Goal: Task Accomplishment & Management: Manage account settings

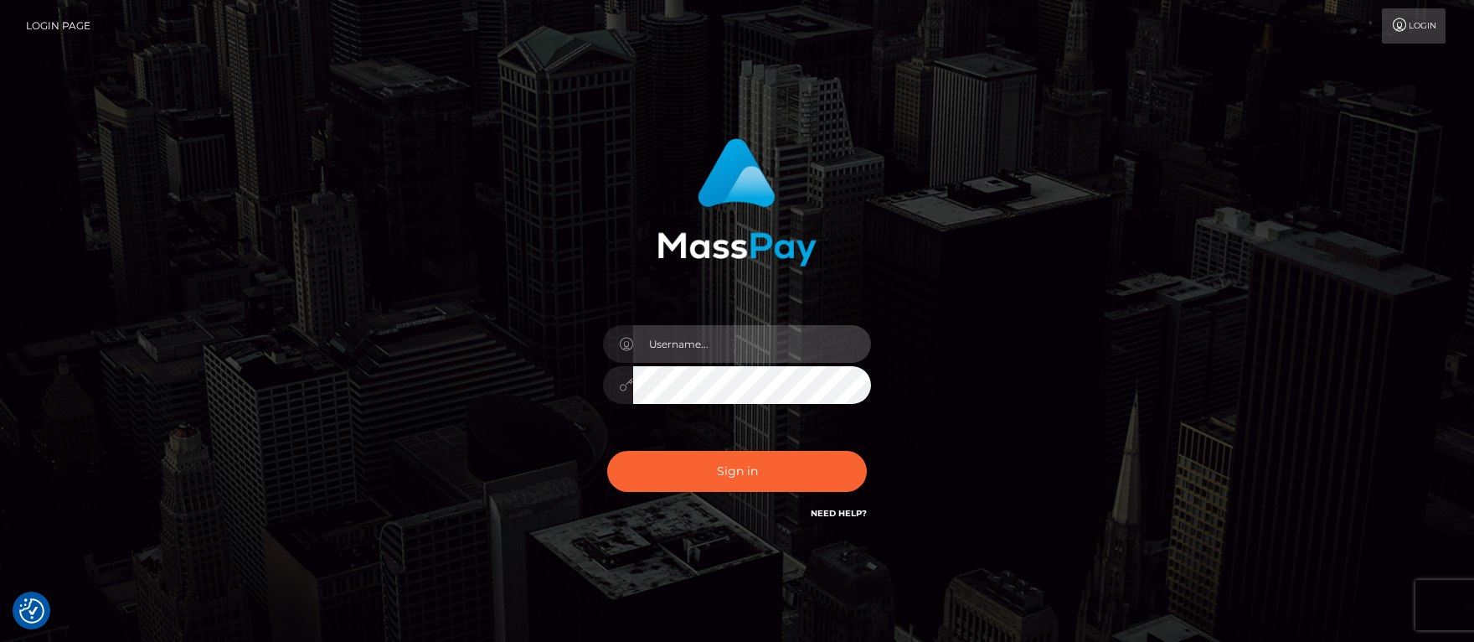
type input "Janet.ACE"
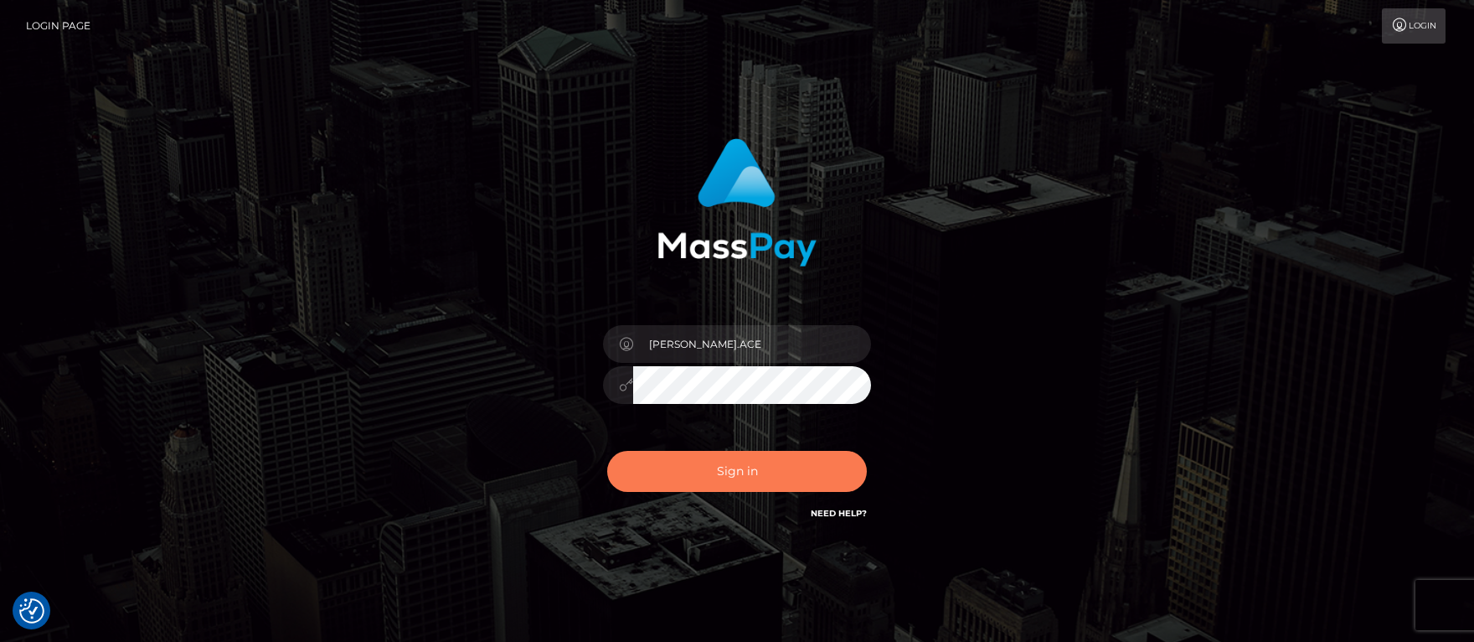
click at [733, 463] on button "Sign in" at bounding box center [737, 471] width 260 height 41
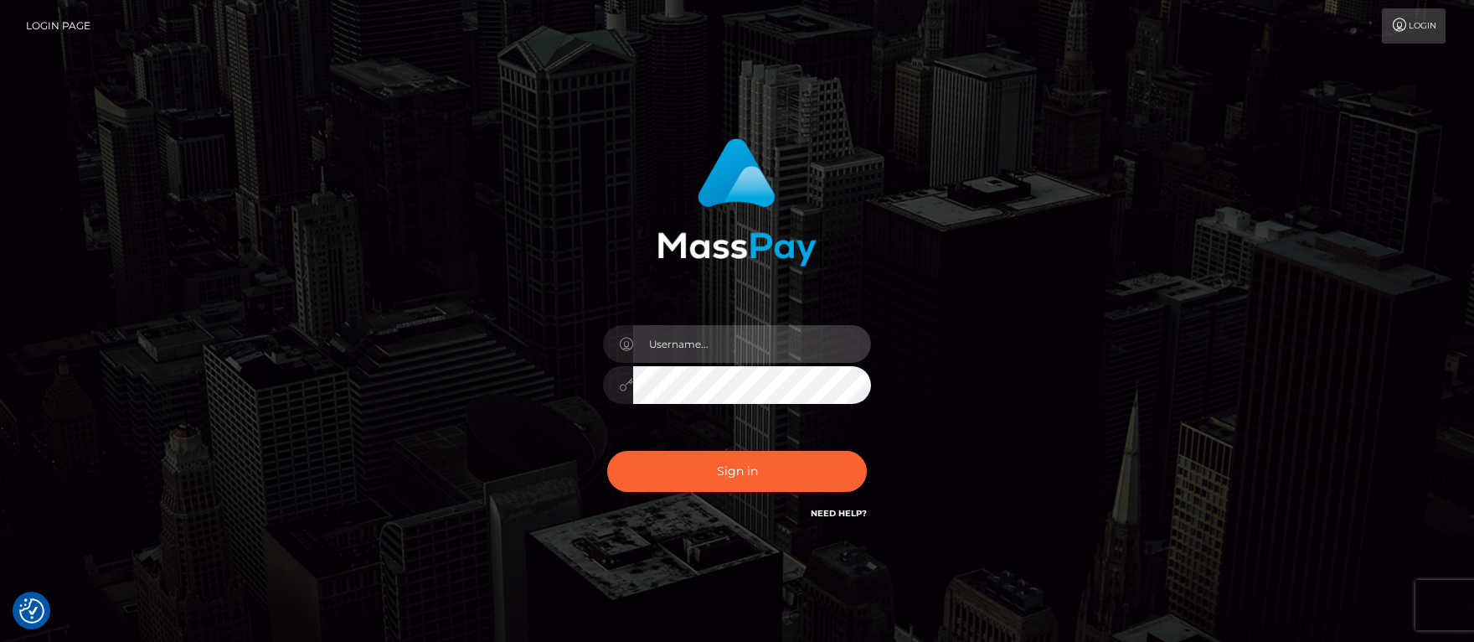
click at [684, 347] on input "text" at bounding box center [752, 344] width 238 height 38
type input "Janet.ACE"
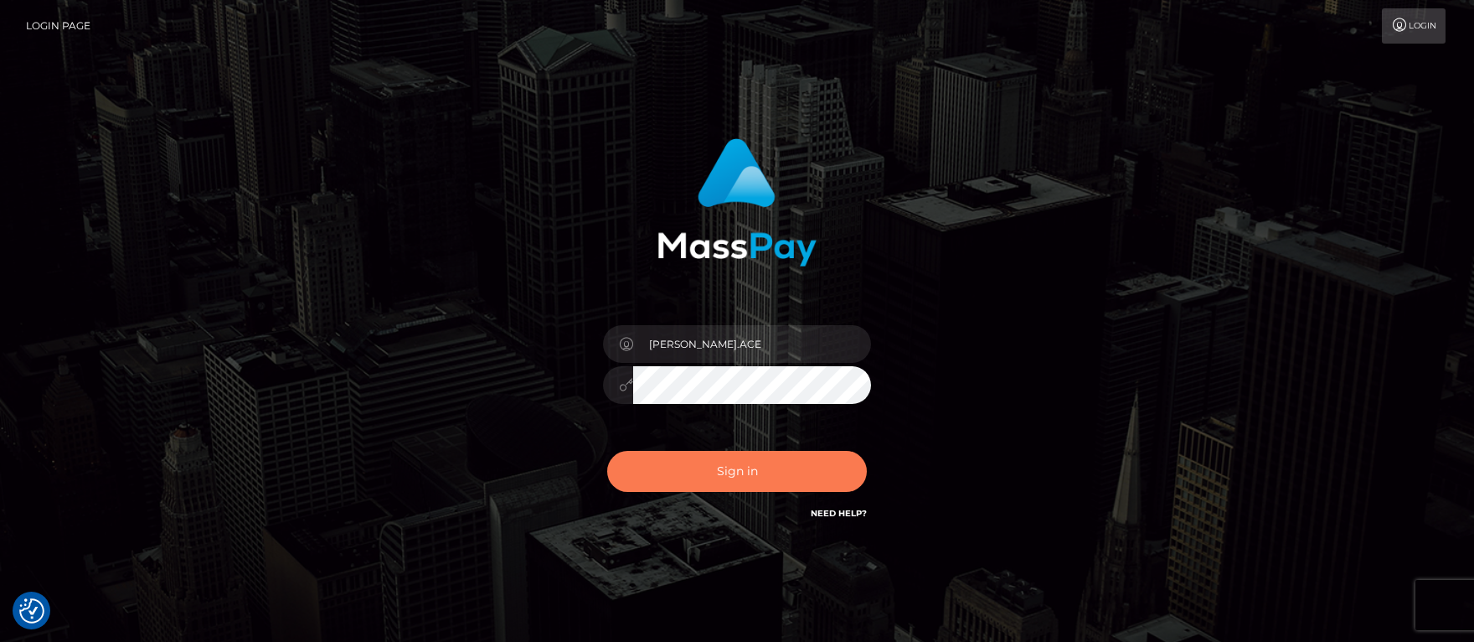
click at [660, 463] on button "Sign in" at bounding box center [737, 471] width 260 height 41
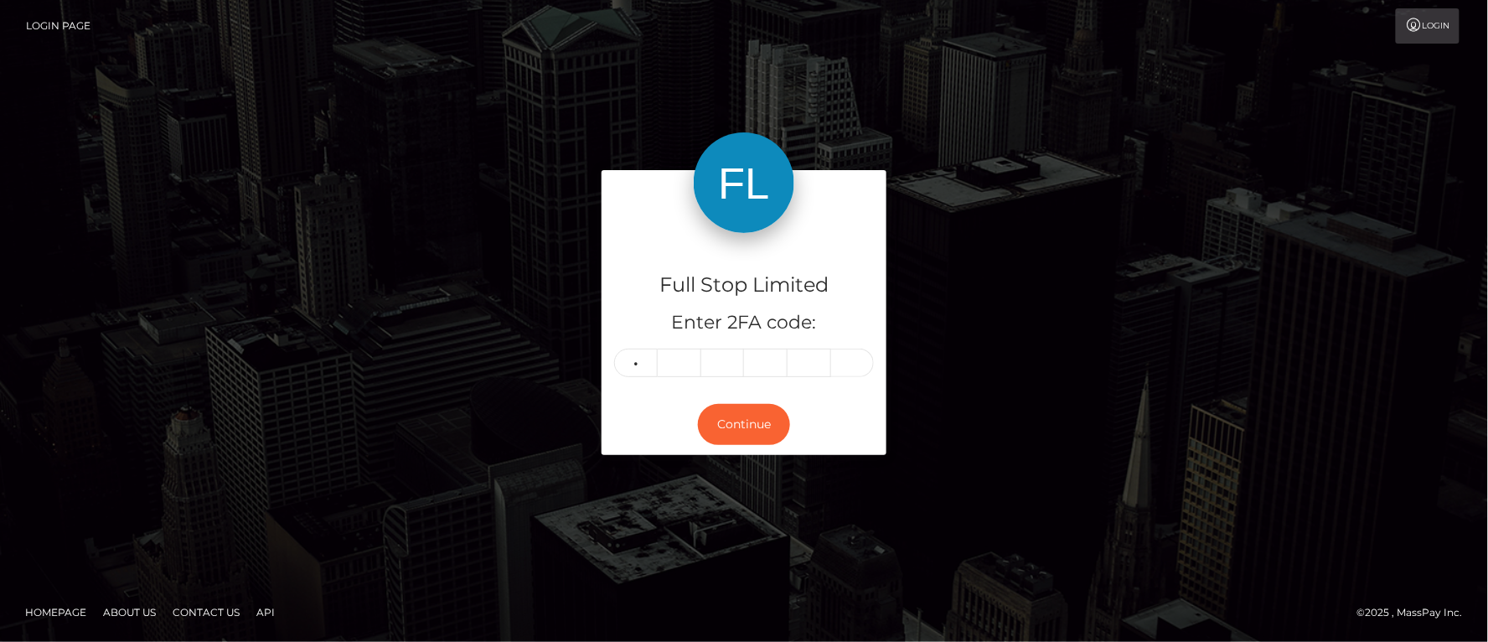
type input "2"
type input "8"
type input "9"
type input "7"
type input "5"
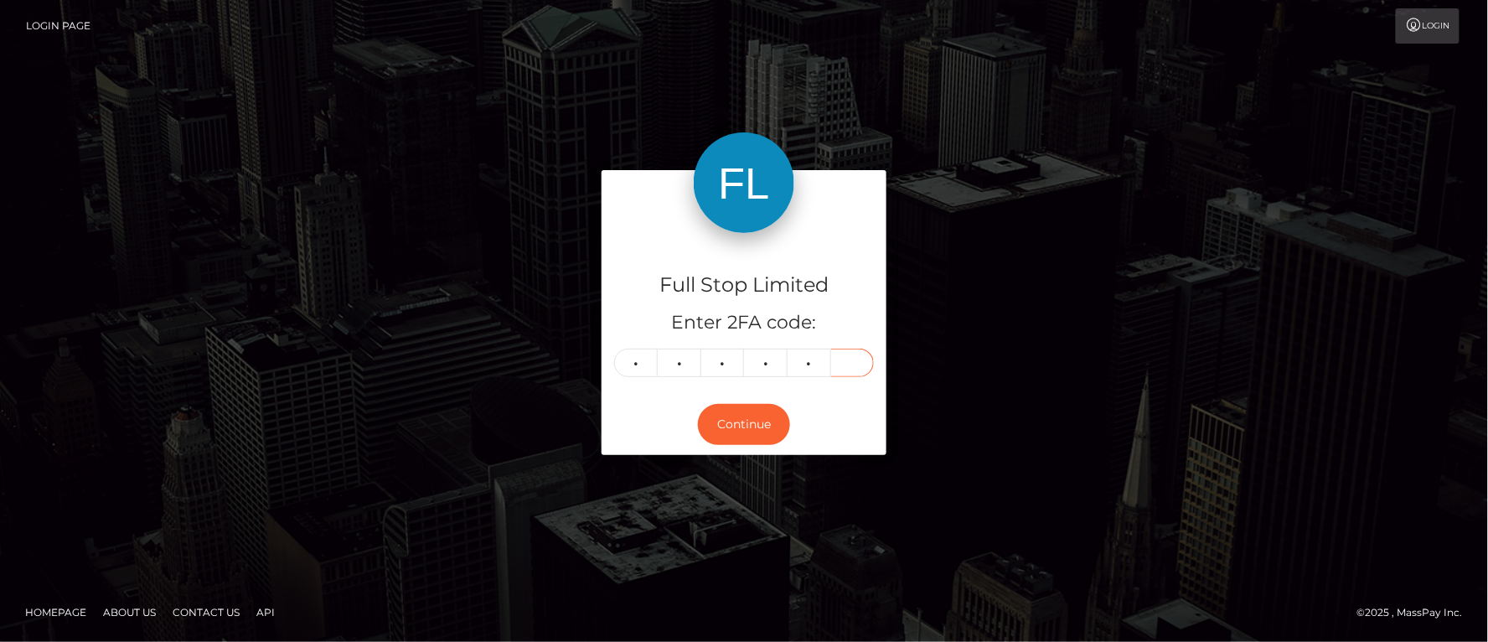
type input "1"
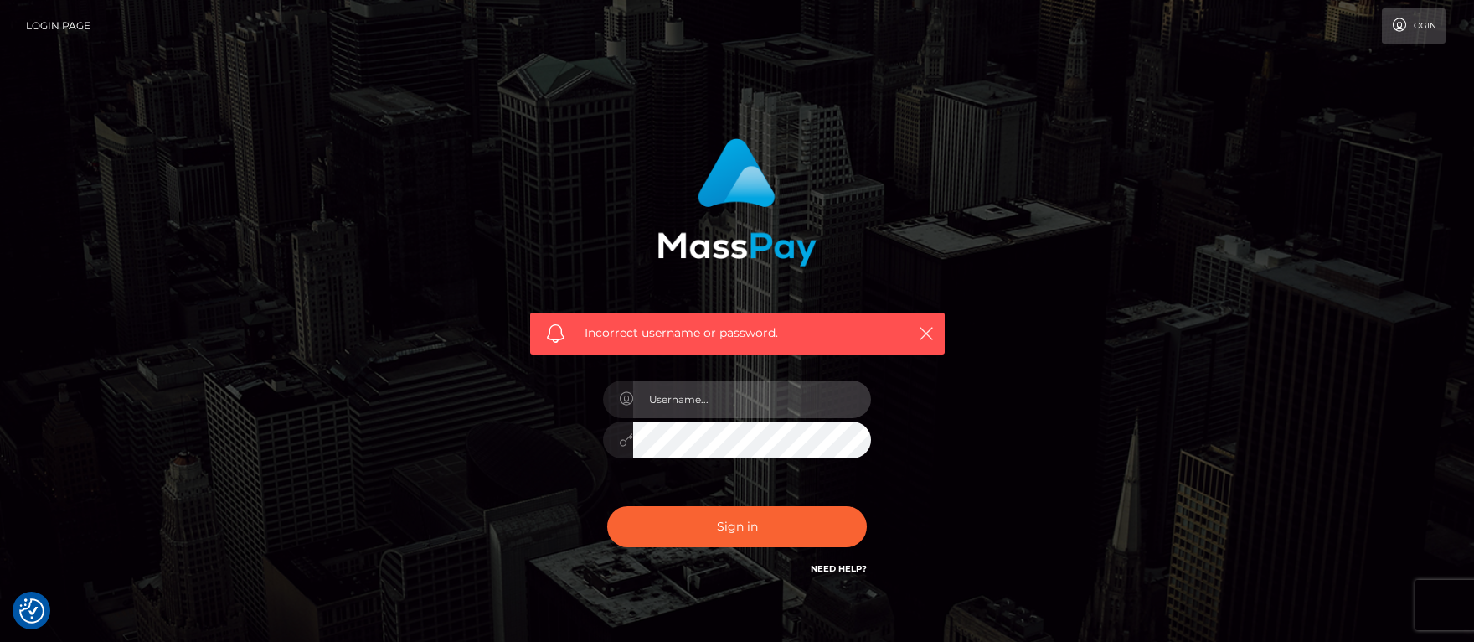
click at [713, 391] on input "text" at bounding box center [752, 399] width 238 height 38
type input "Janet.ACE"
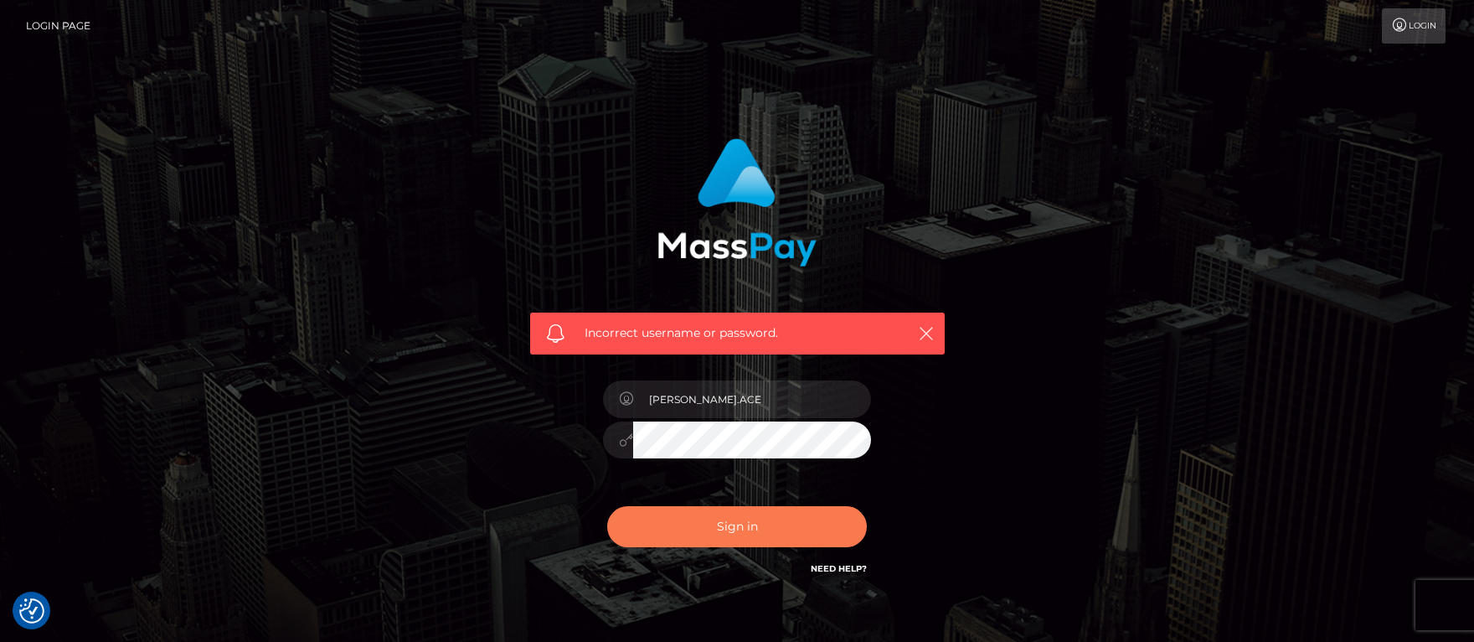
click at [716, 514] on button "Sign in" at bounding box center [737, 526] width 260 height 41
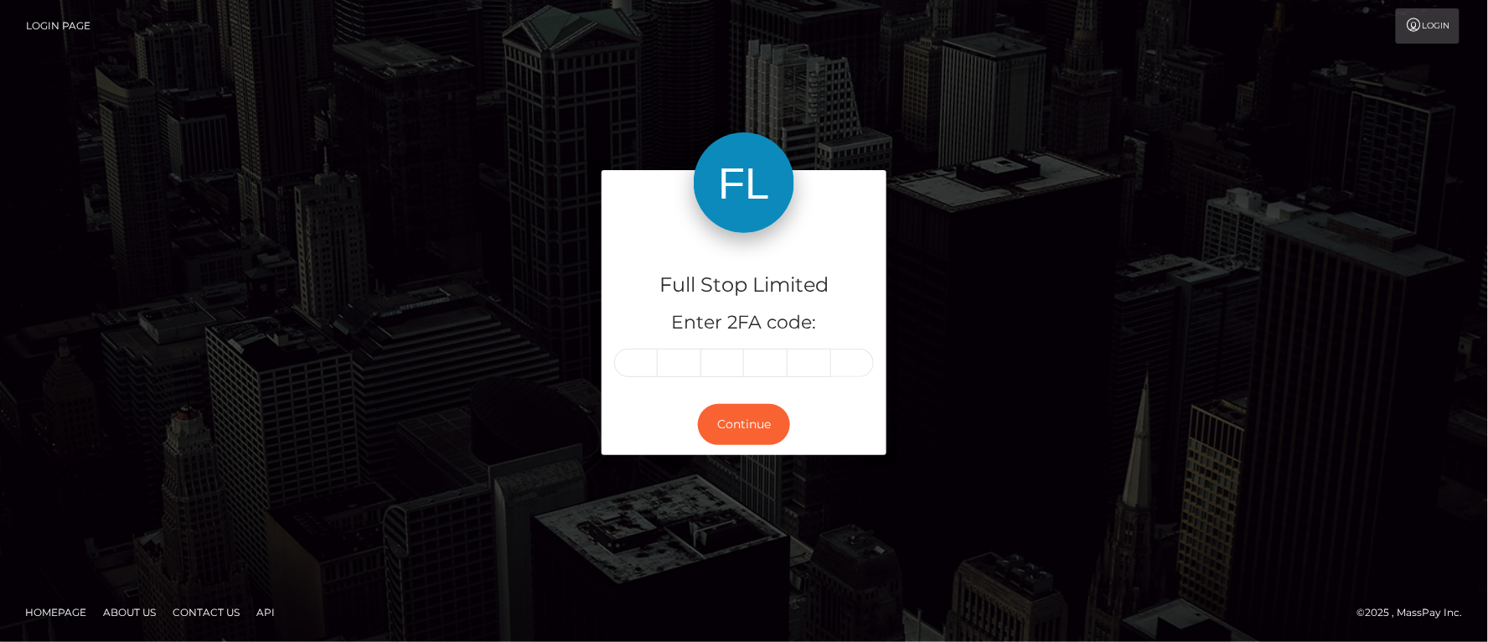
click at [637, 362] on input "text" at bounding box center [636, 363] width 44 height 28
type input "2"
type input "0"
type input "7"
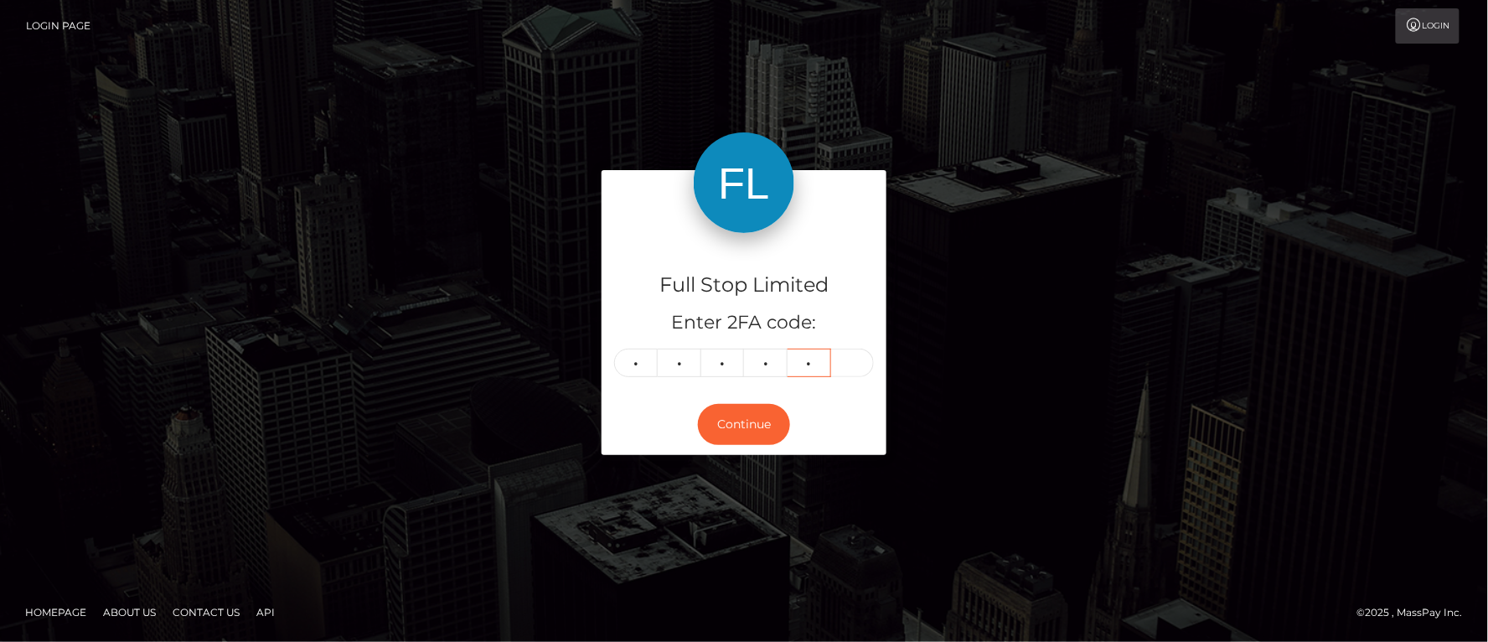
type input "3"
type input "2"
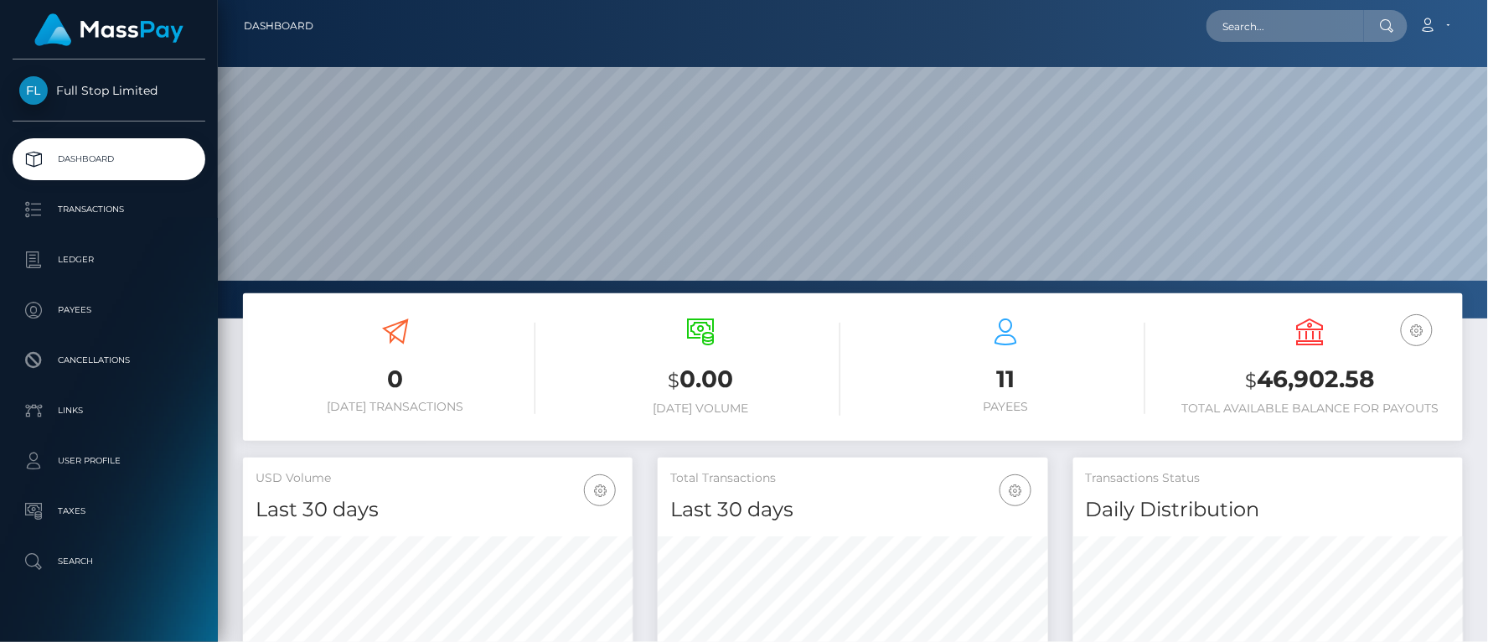
scroll to position [297, 390]
drag, startPoint x: 1263, startPoint y: 371, endPoint x: 1370, endPoint y: 380, distance: 106.8
click at [1374, 381] on h3 "$ 46,902.58" at bounding box center [1310, 380] width 280 height 34
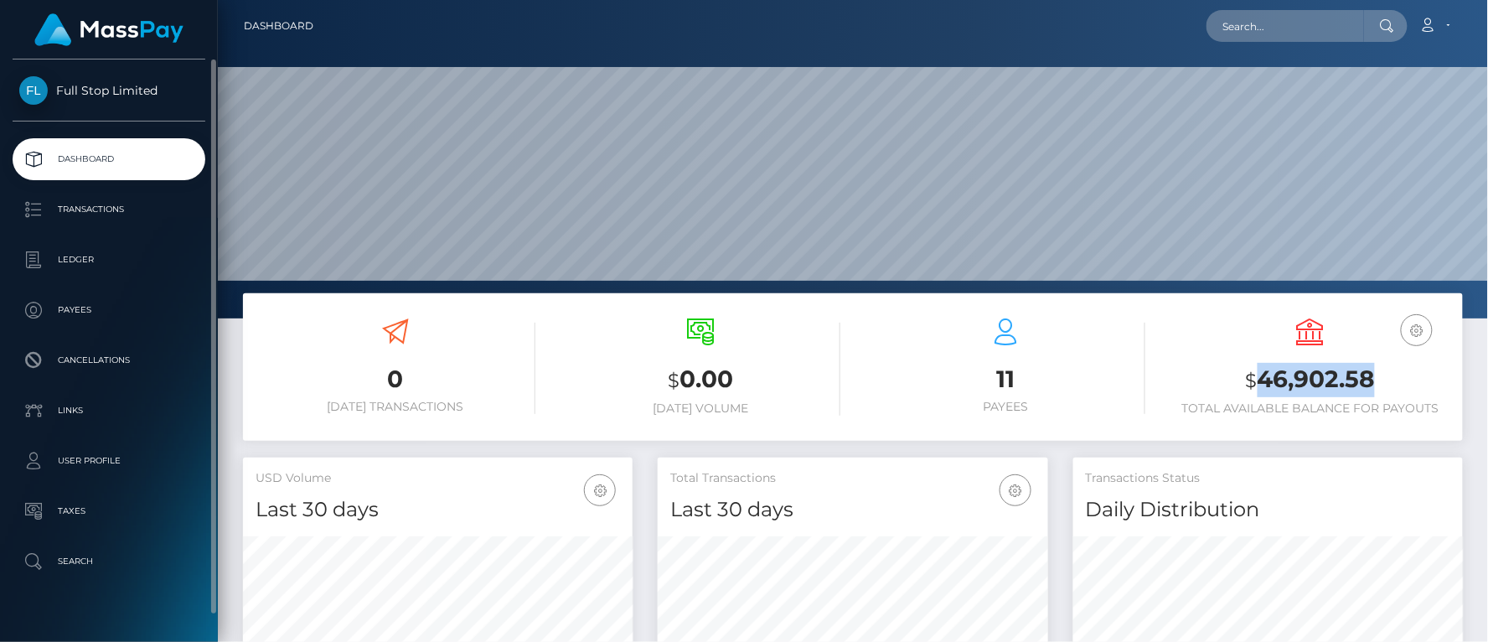
copy h3 "46,902.58"
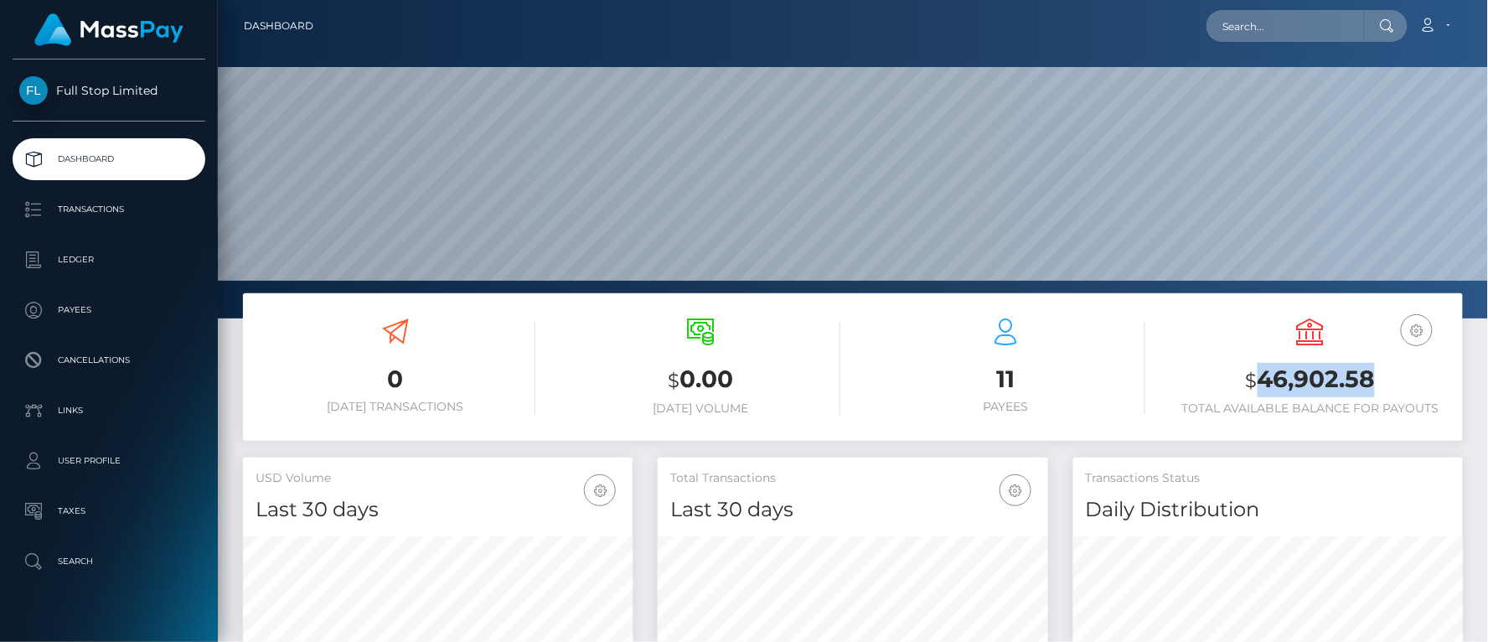
copy h3 "46,902.58"
